Goal: Use online tool/utility

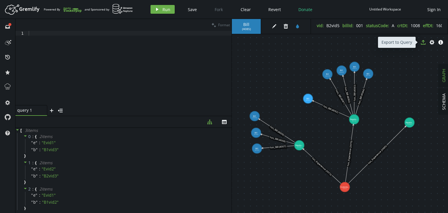
click at [423, 44] on icon "button" at bounding box center [423, 42] width 5 height 5
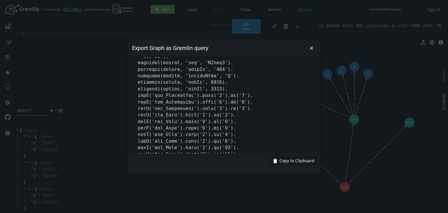
scroll to position [394, 0]
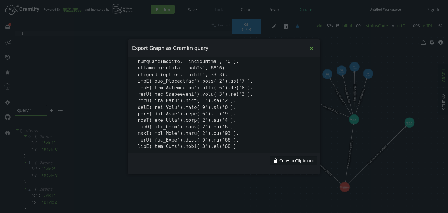
click at [310, 48] on icon "small-cross" at bounding box center [312, 48] width 6 height 6
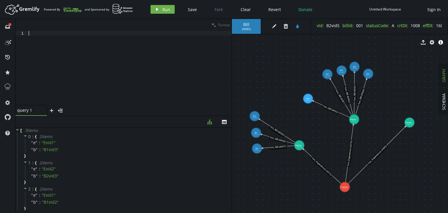
click at [41, 35] on div at bounding box center [129, 72] width 204 height 83
paste textarea ".by(valueMap('orderId', 'orderDate'))"
type textarea ".by(valueMap('orderId', 'orderDate'))"
